Goal: Task Accomplishment & Management: Manage account settings

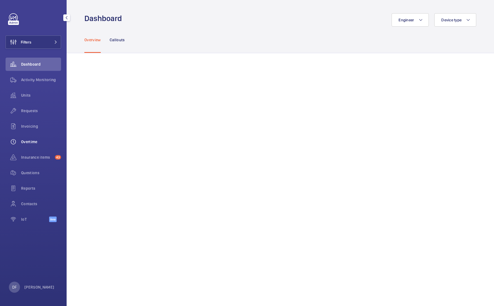
click at [40, 144] on span "Overtime" at bounding box center [41, 142] width 40 height 6
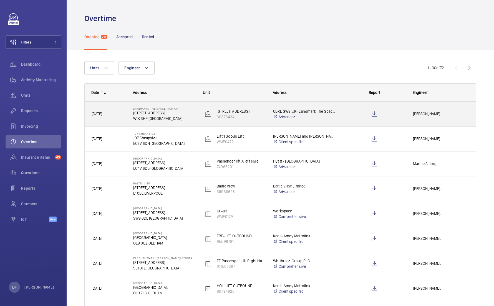
click at [181, 125] on div "Landmark The Space Mayfair [STREET_ADDRESS]" at bounding box center [160, 114] width 69 height 25
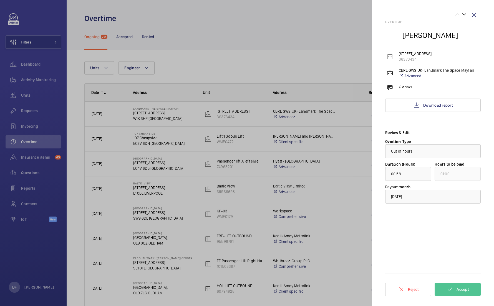
drag, startPoint x: 19, startPoint y: 143, endPoint x: 115, endPoint y: 110, distance: 101.7
click at [161, 121] on div at bounding box center [247, 153] width 494 height 306
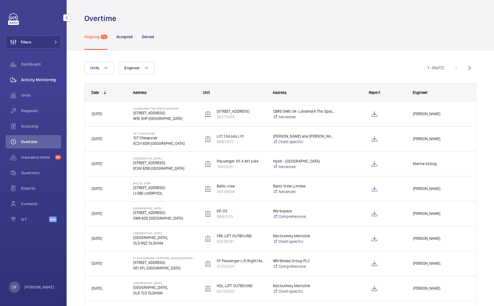
click at [42, 78] on span "Activity Monitoring" at bounding box center [41, 80] width 40 height 6
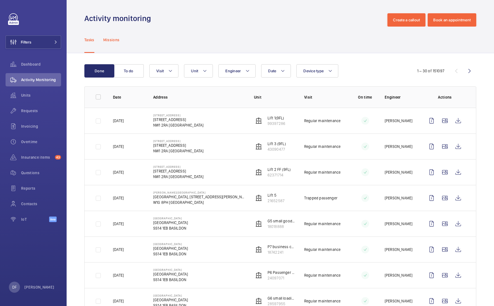
click at [118, 40] on p "Missions" at bounding box center [111, 40] width 16 height 6
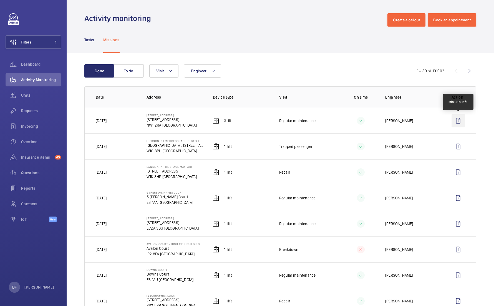
click at [454, 125] on wm-front-icon-button at bounding box center [457, 120] width 13 height 13
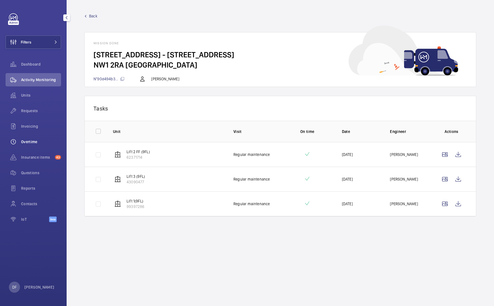
click at [18, 139] on wm-front-icon-button at bounding box center [14, 141] width 16 height 13
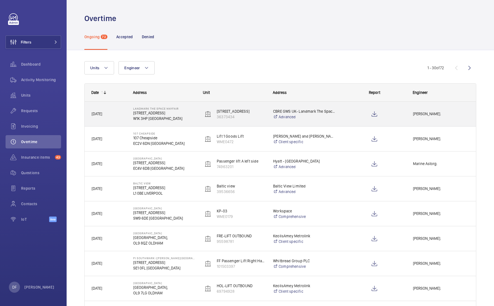
click at [161, 105] on div "Landmark The Space Mayfair [STREET_ADDRESS]" at bounding box center [160, 114] width 69 height 25
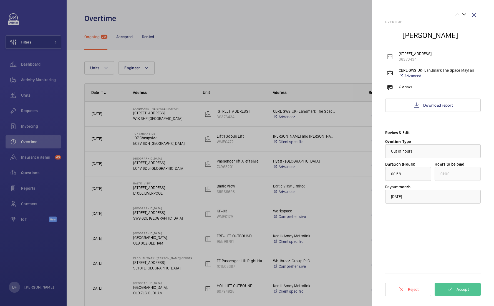
click at [202, 151] on div at bounding box center [247, 153] width 494 height 306
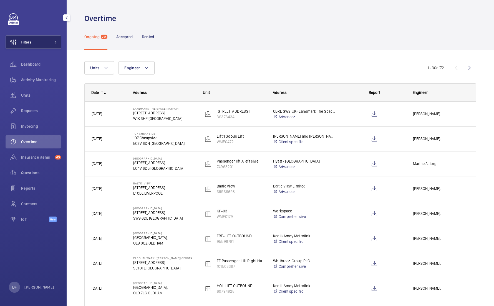
click at [45, 43] on button "Filters" at bounding box center [33, 41] width 55 height 13
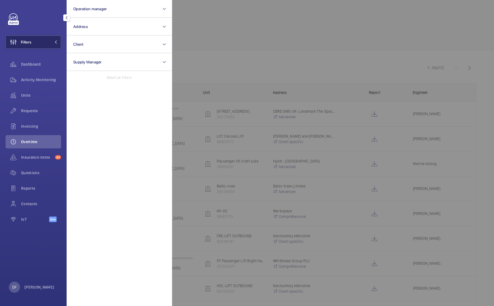
click at [45, 43] on button "Filters" at bounding box center [33, 41] width 55 height 13
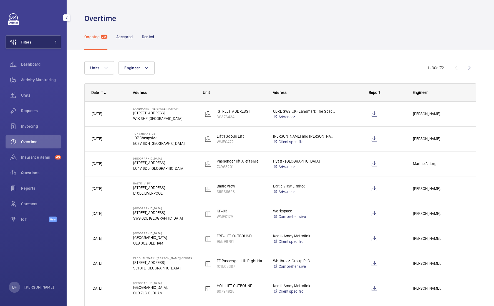
click at [49, 37] on button "Filters" at bounding box center [33, 41] width 55 height 13
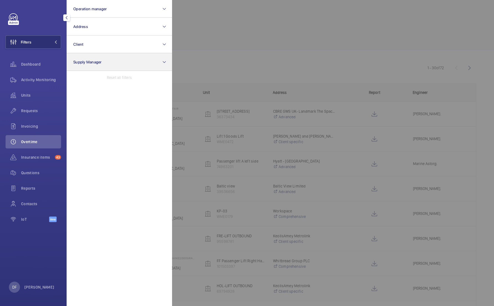
click at [93, 60] on span "Supply Manager" at bounding box center [87, 62] width 29 height 4
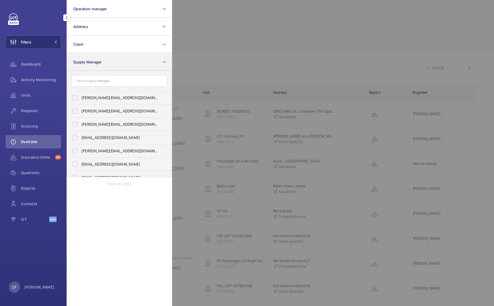
click at [93, 60] on span "Supply Manager" at bounding box center [87, 62] width 29 height 4
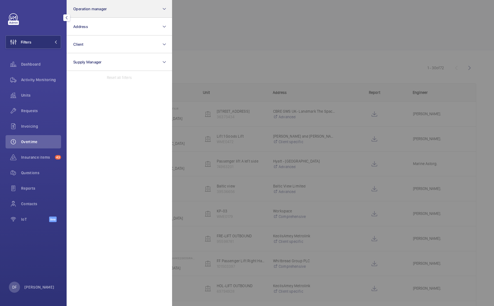
click at [137, 14] on button "Operation manager" at bounding box center [119, 9] width 105 height 18
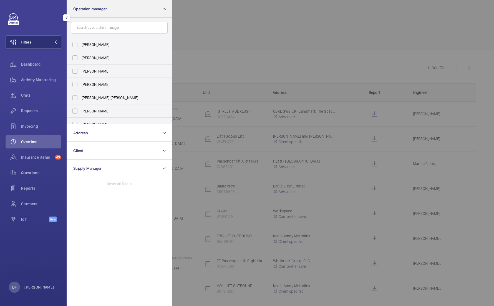
click at [128, 12] on button "Operation manager" at bounding box center [119, 9] width 105 height 18
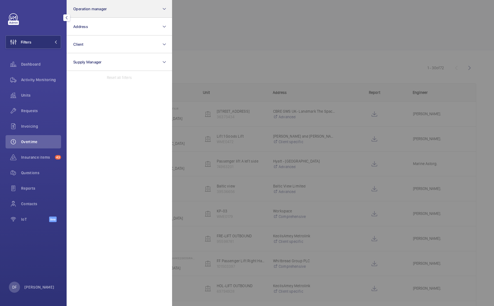
click at [128, 12] on button "Operation manager" at bounding box center [119, 9] width 105 height 18
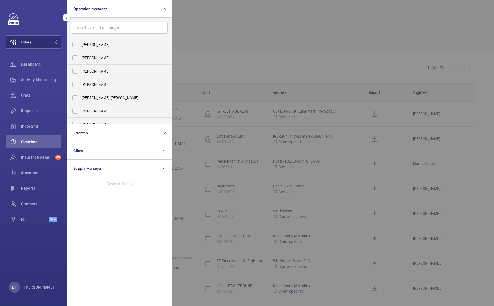
click at [197, 68] on div at bounding box center [419, 153] width 494 height 306
